Goal: Task Accomplishment & Management: Complete application form

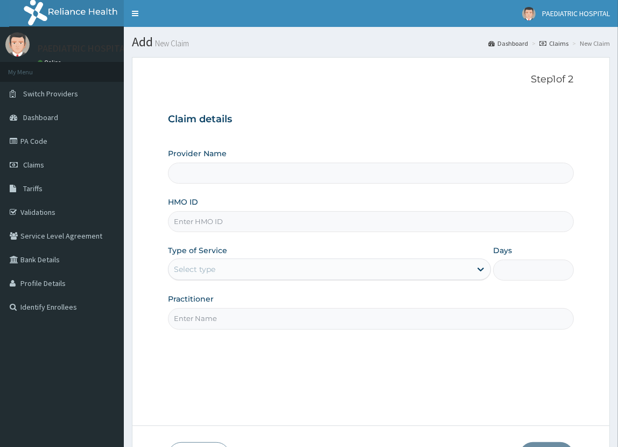
type input "PAEDIATRIC & MATERNAL CARE HOSPITAL"
click at [204, 224] on input "HMO ID" at bounding box center [370, 221] width 405 height 21
type input "ABP/10047/B"
click at [203, 269] on div "Select type" at bounding box center [194, 269] width 41 height 11
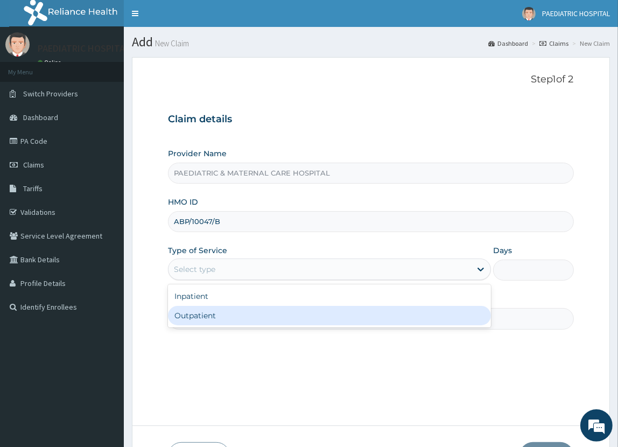
click at [194, 313] on div "Outpatient" at bounding box center [329, 315] width 322 height 19
type input "1"
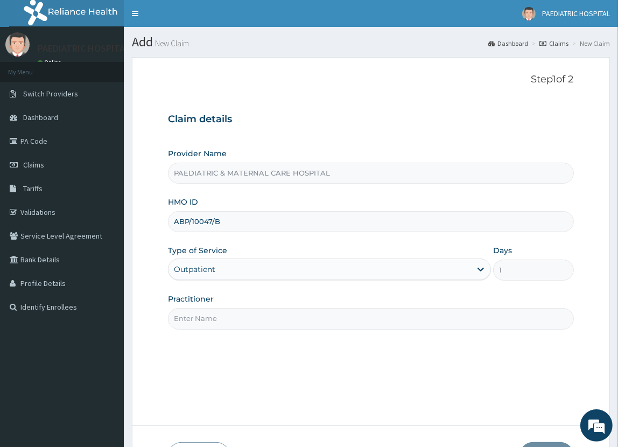
click at [194, 317] on input "Practitioner" at bounding box center [370, 318] width 405 height 21
type input "DR. OMOYE"
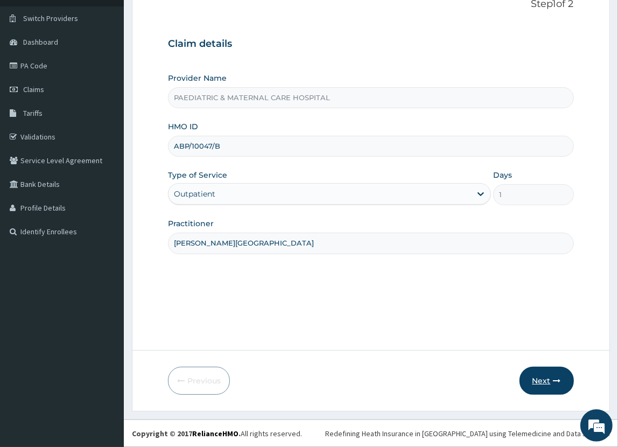
click at [545, 378] on button "Next" at bounding box center [546, 380] width 54 height 28
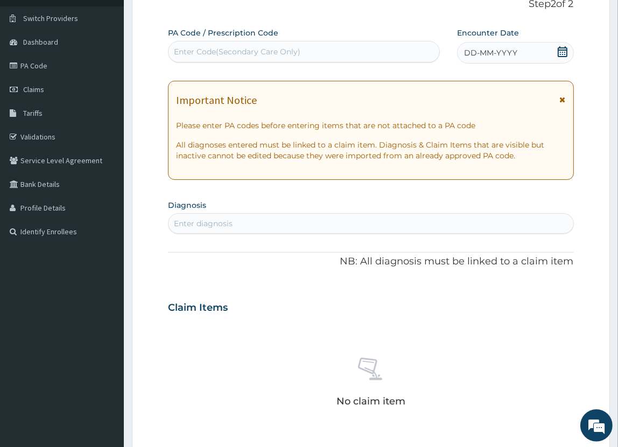
click at [226, 50] on div "Enter Code(Secondary Care Only)" at bounding box center [237, 51] width 126 height 11
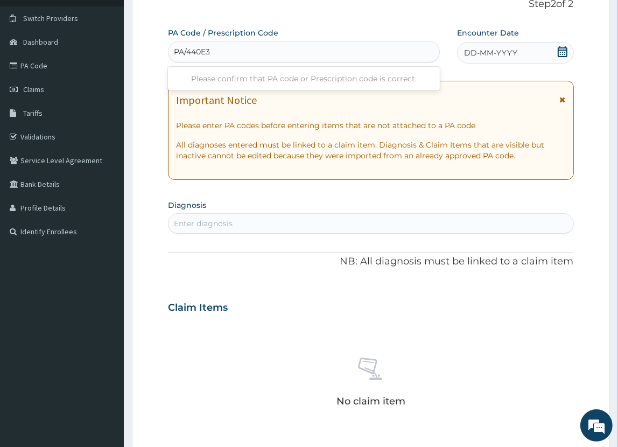
type input "PA/440E3A"
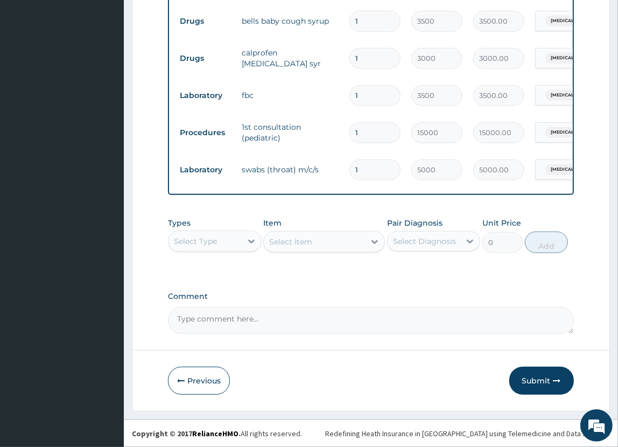
scroll to position [547, 0]
click at [528, 379] on button "Submit" at bounding box center [541, 380] width 65 height 28
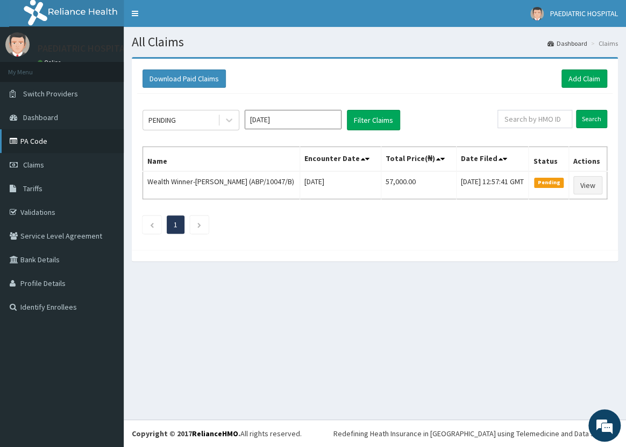
click at [47, 133] on link "PA Code" at bounding box center [62, 141] width 124 height 24
